Goal: Ask a question

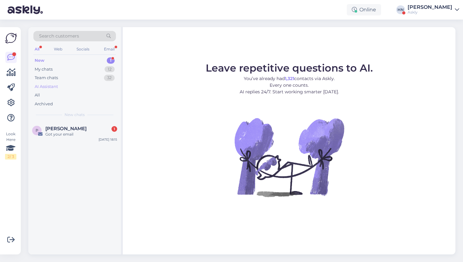
click at [76, 88] on div "AI Assistant" at bounding box center [74, 86] width 82 height 9
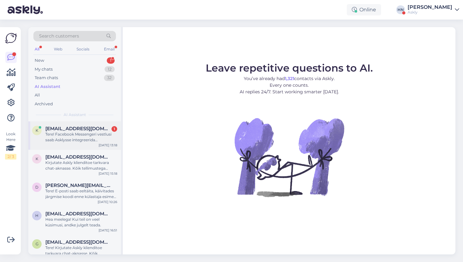
click at [57, 134] on div "Tere! Facebook Messengeri vestlusi saab Asklysse integreerida ja neile otse Ask…" at bounding box center [81, 136] width 72 height 11
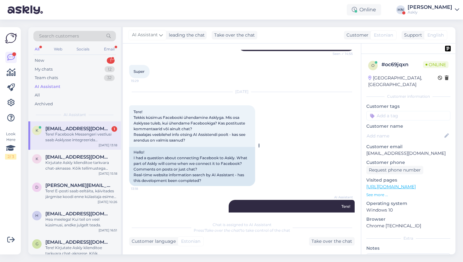
scroll to position [912, 0]
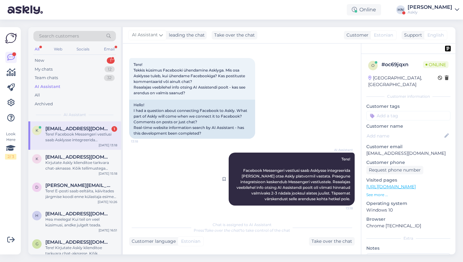
click at [258, 177] on span "Tere! Facebook Messengeri vestlusi saab Asklysse integreerida ja neile otse Ask…" at bounding box center [293, 178] width 115 height 44
click at [182, 111] on div "Hello! I had a question about connecting Facebook to Askly. What part of Askly …" at bounding box center [192, 119] width 126 height 39
